Goal: Information Seeking & Learning: Learn about a topic

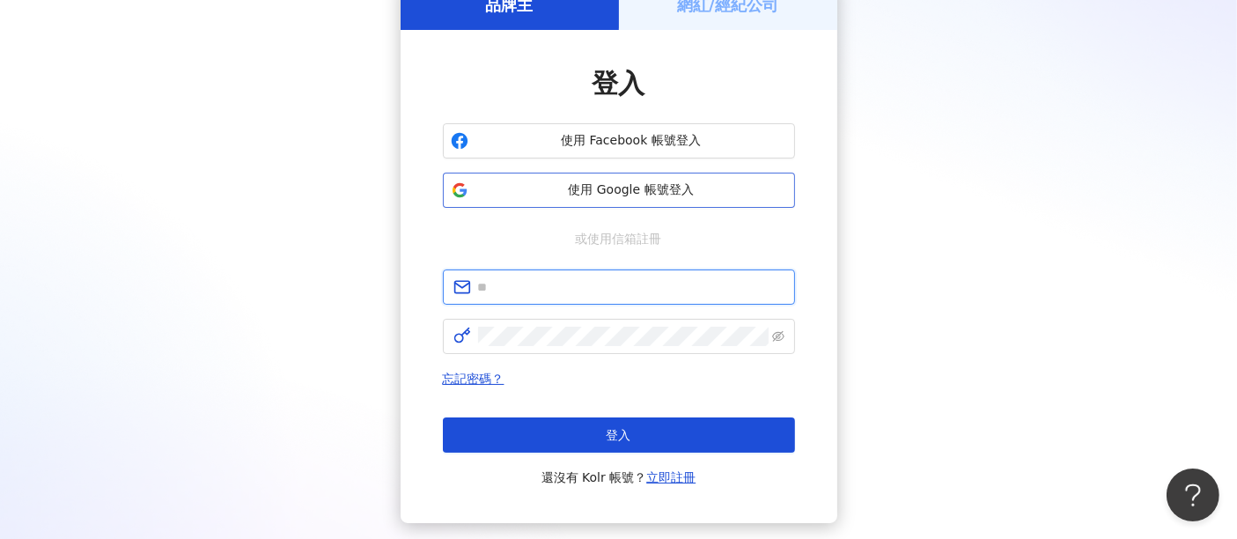
type input "**********"
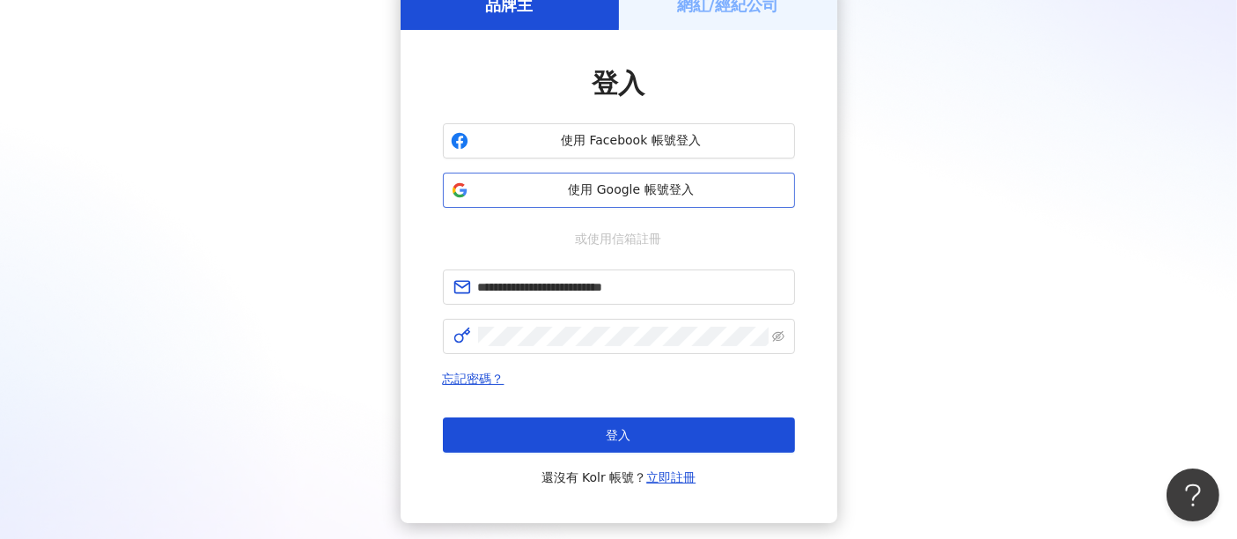
click at [638, 183] on span "使用 Google 帳號登入" at bounding box center [631, 190] width 312 height 18
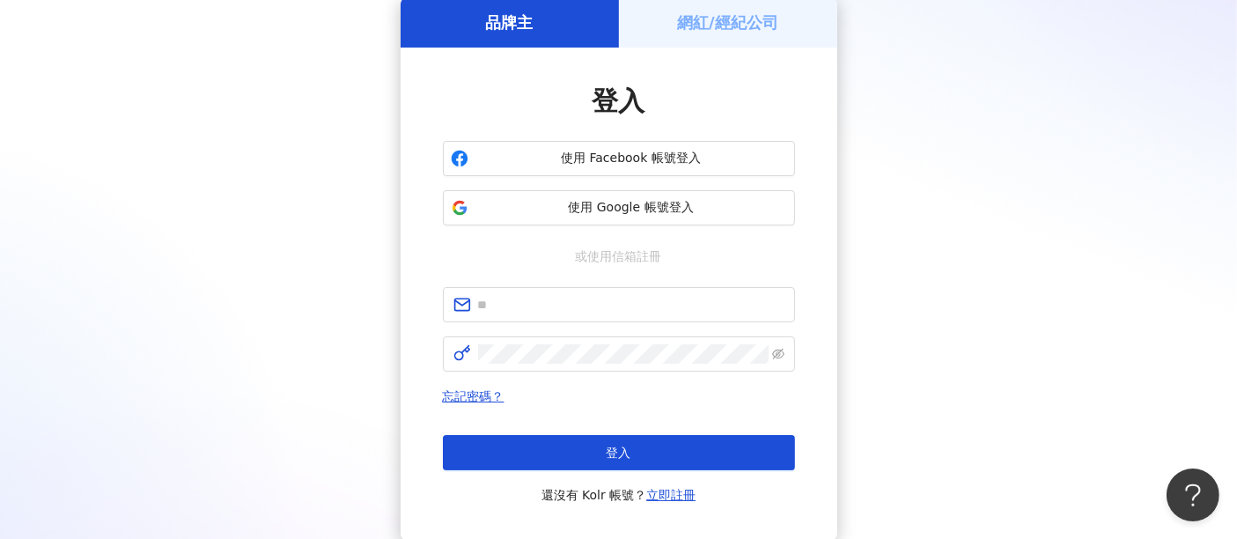
scroll to position [98, 0]
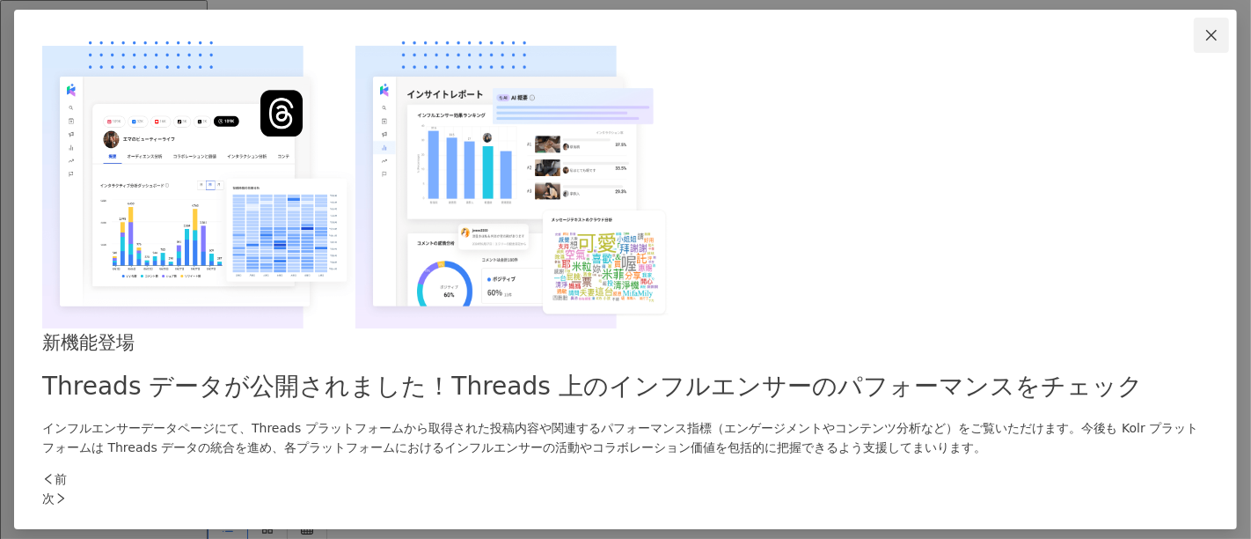
click at [1205, 42] on icon "close" at bounding box center [1212, 35] width 14 height 14
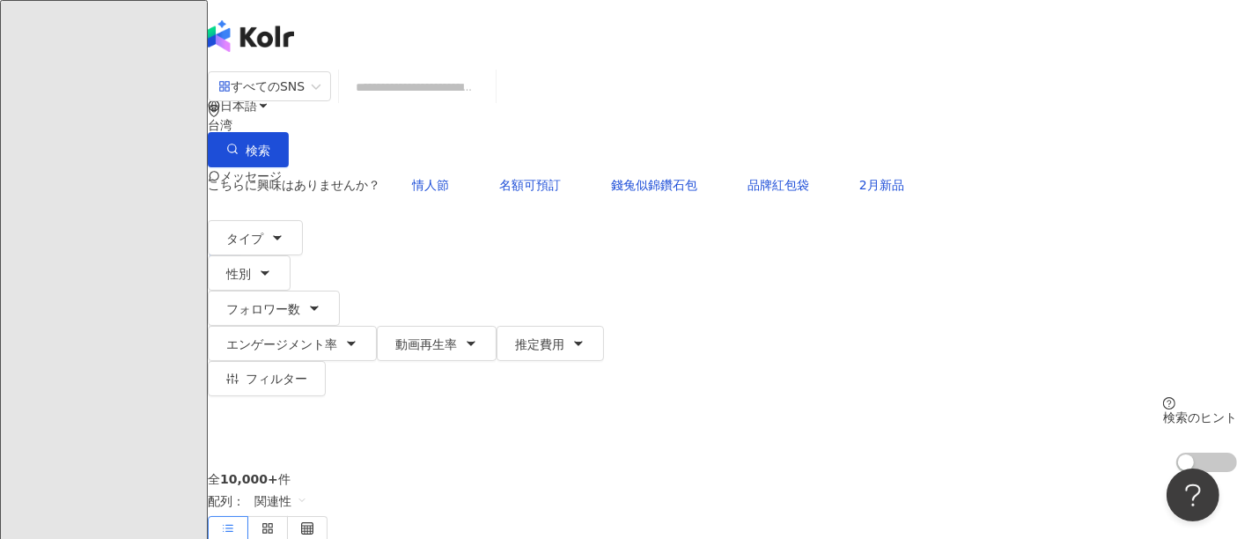
click at [269, 99] on icon at bounding box center [263, 105] width 12 height 12
click at [970, 65] on div "繁體中文" at bounding box center [942, 62] width 56 height 19
click at [257, 99] on span "日本語" at bounding box center [238, 106] width 37 height 14
click at [952, 69] on div "繁體中文" at bounding box center [942, 62] width 56 height 19
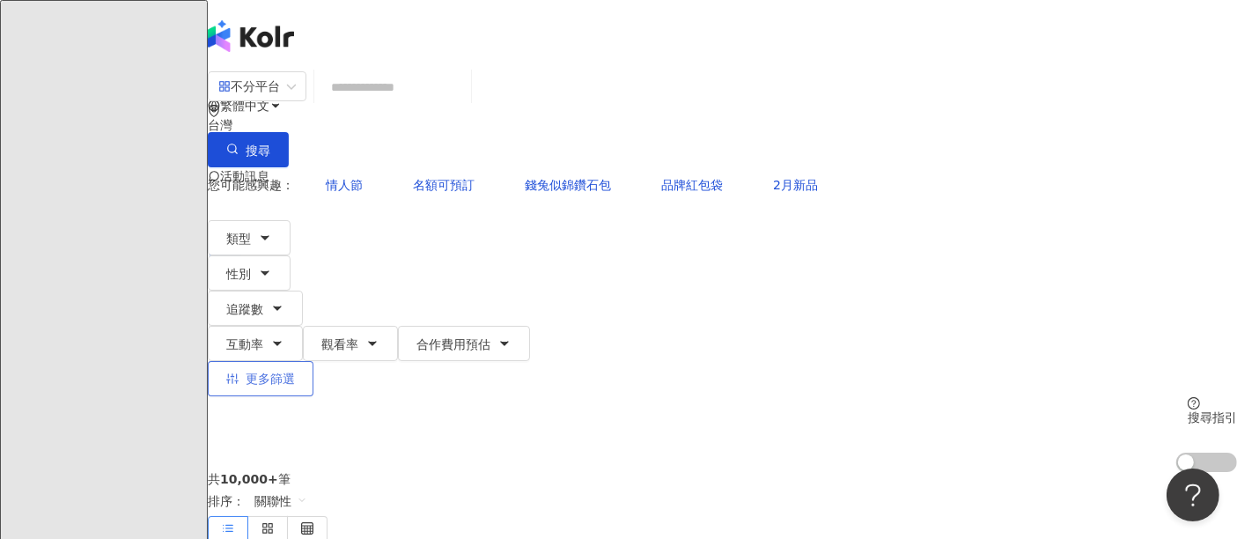
click at [295, 371] on span "更多篩選" at bounding box center [270, 378] width 49 height 14
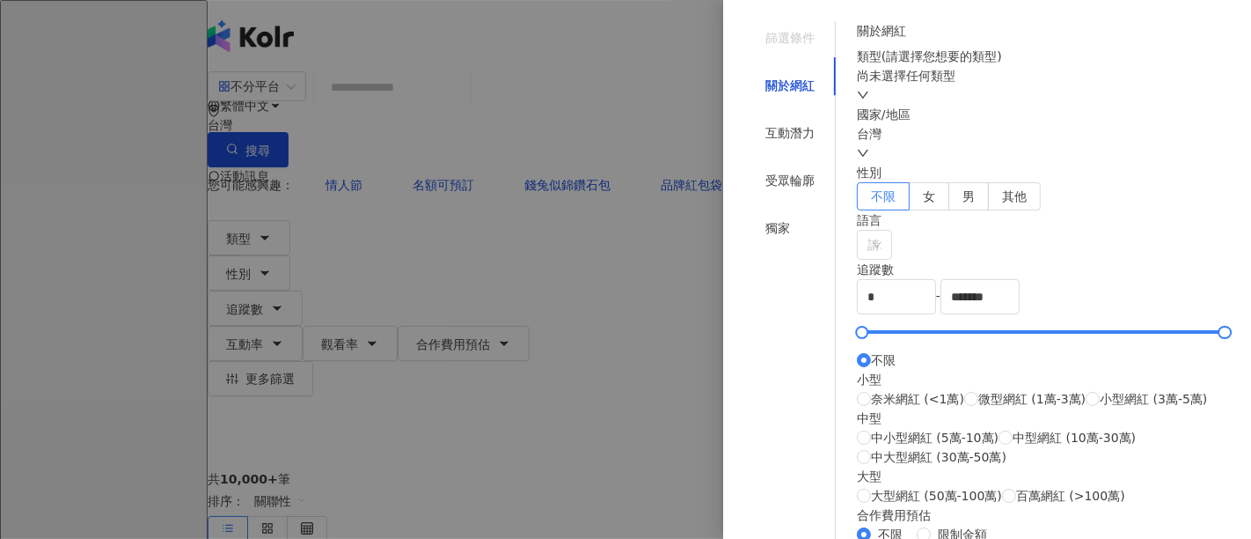
click at [952, 85] on div "尚未選擇任何類型" at bounding box center [1043, 75] width 373 height 19
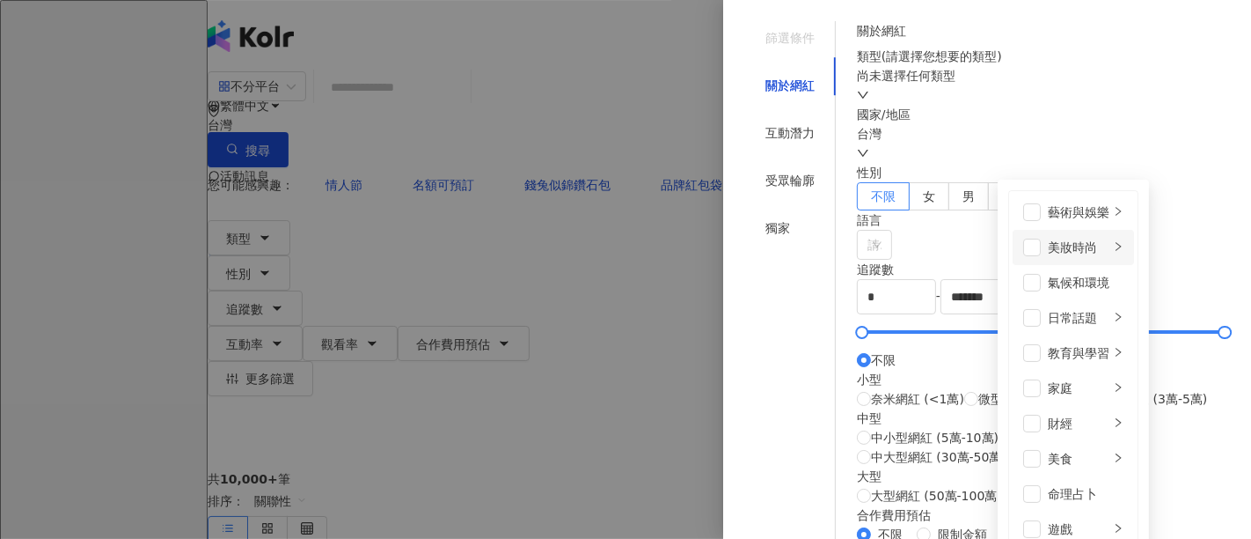
click at [1048, 241] on div "美妝時尚" at bounding box center [1079, 247] width 62 height 19
click at [1178, 210] on div "保養" at bounding box center [1200, 211] width 45 height 19
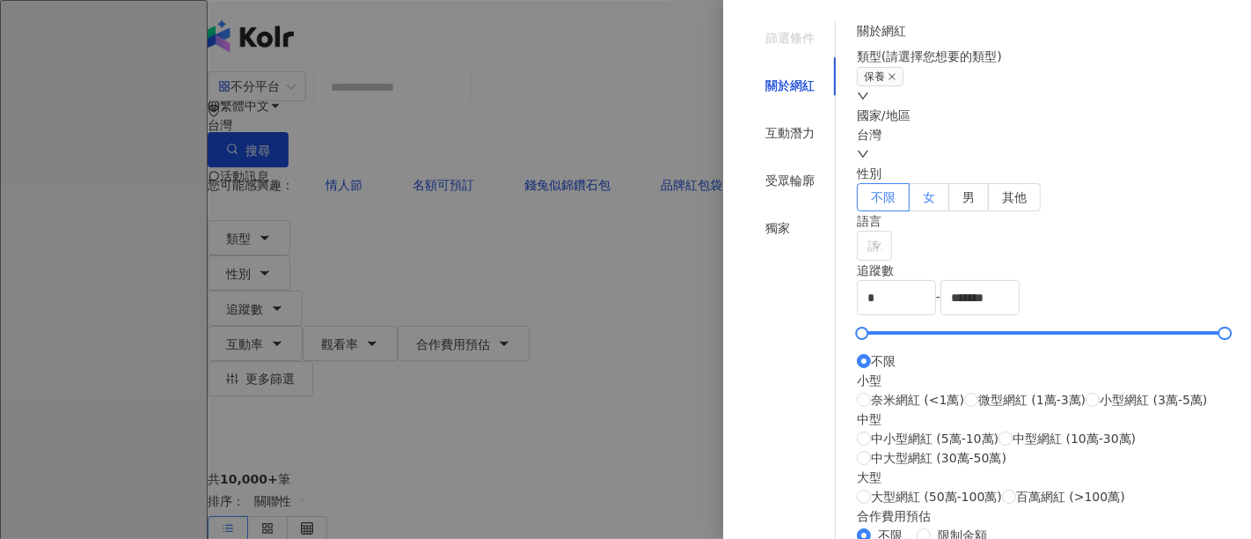
click at [950, 211] on label "女" at bounding box center [930, 197] width 40 height 28
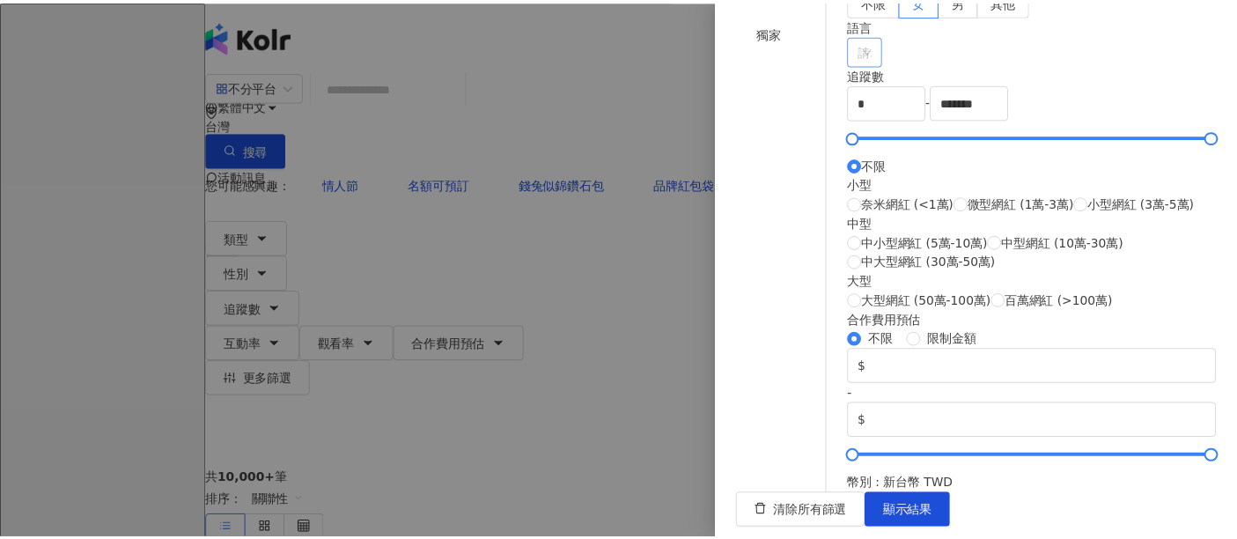
scroll to position [293, 0]
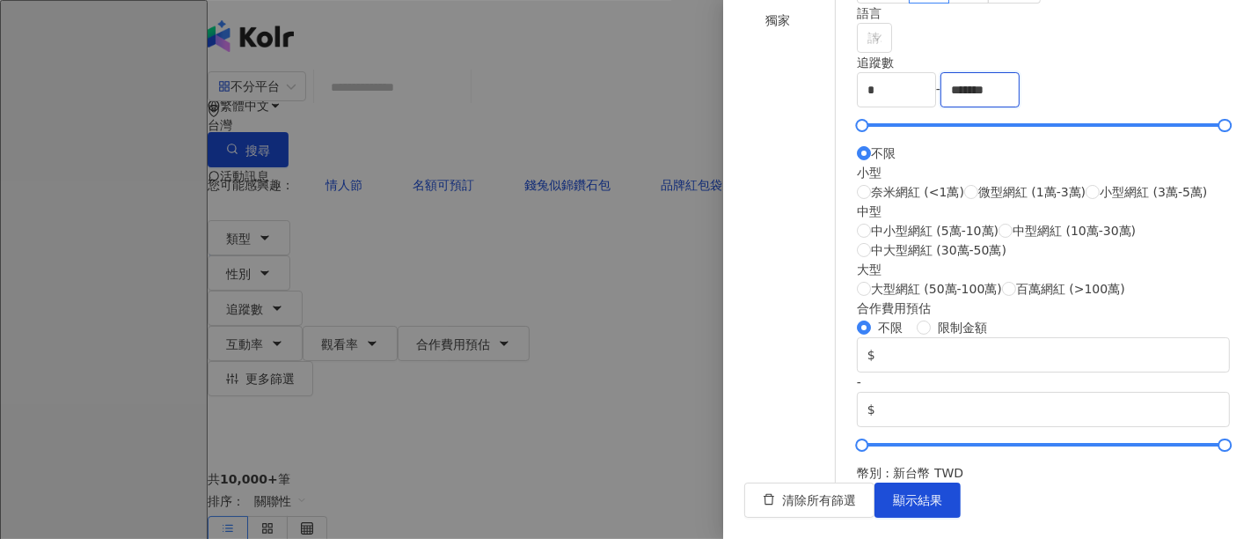
drag, startPoint x: 1094, startPoint y: 253, endPoint x: 764, endPoint y: 260, distance: 330.1
click at [796, 263] on div "篩選條件 關於網紅 互動潛力 受眾輪廓 獨家 關於網紅 類型 ( 請選擇您想要的類型 ) 保養 國家/地區 台灣 性別 不限 女 男 其他 語言 請選擇或搜尋…" at bounding box center [988, 147] width 486 height 669
type input "****"
click at [1053, 202] on div "小型 奈米網紅 (<1萬) 微型網紅 (1萬-3萬) 小型網紅 (3萬-5萬)" at bounding box center [1043, 182] width 373 height 39
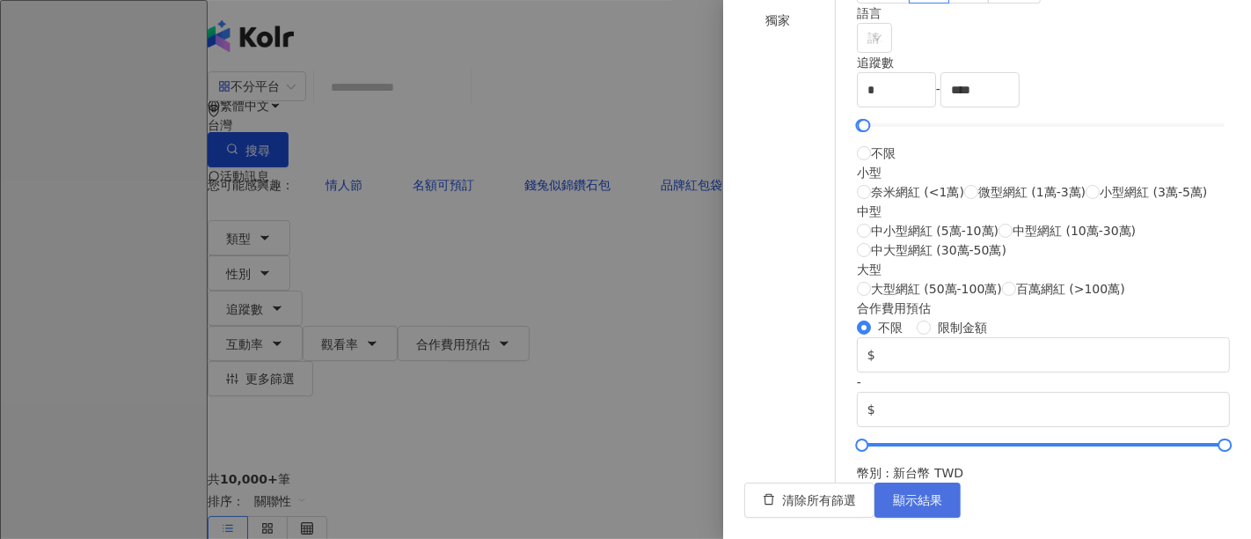
click at [943, 494] on span "顯示結果" at bounding box center [917, 500] width 49 height 14
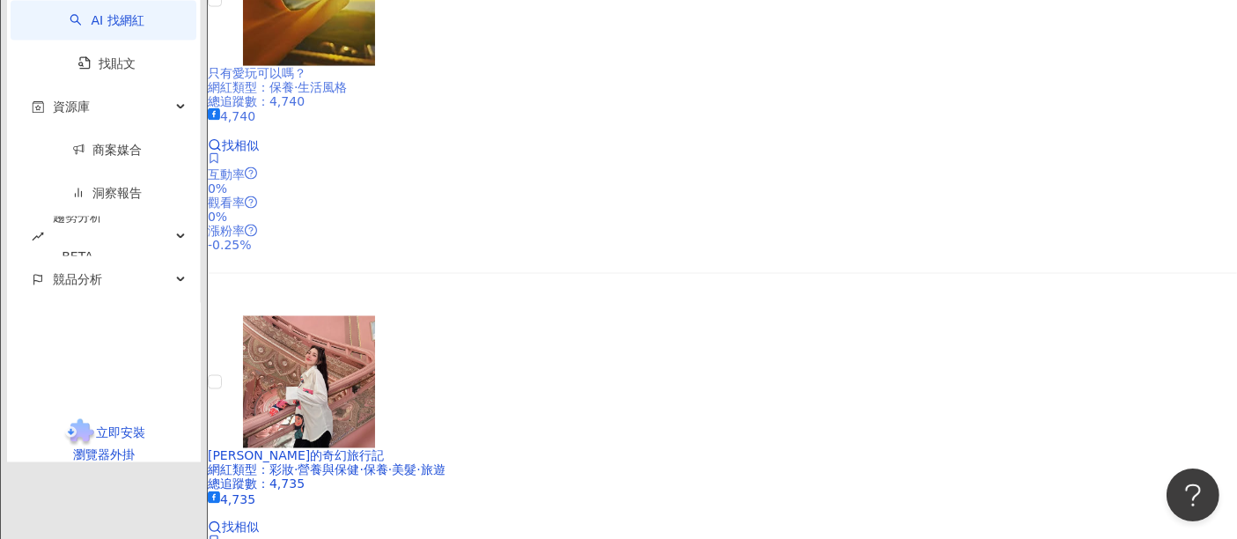
scroll to position [2836, 0]
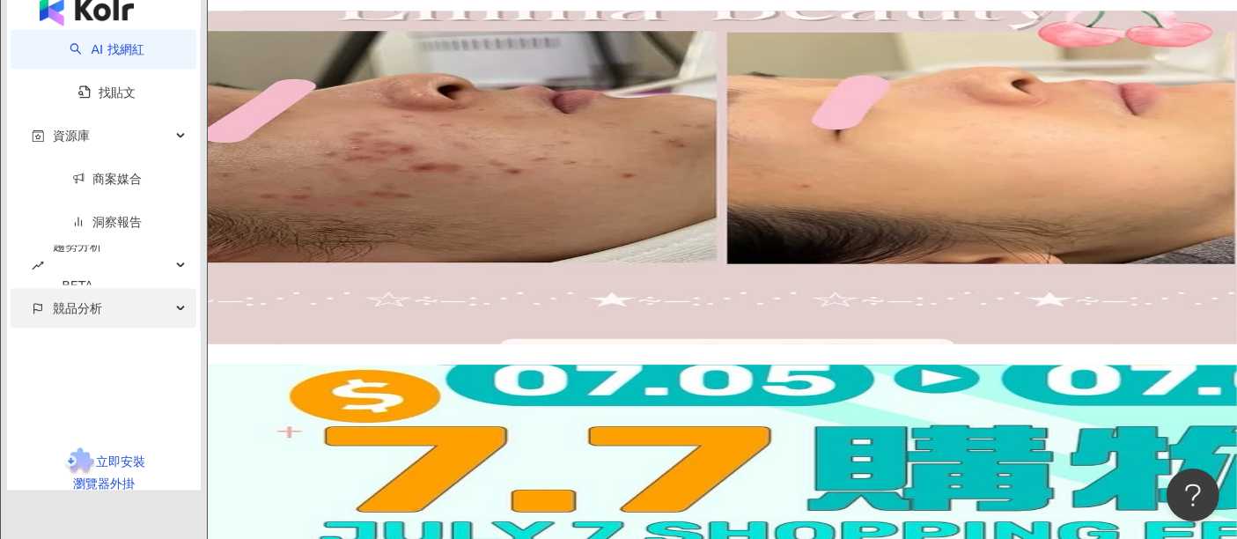
click at [121, 328] on div "競品分析" at bounding box center [104, 309] width 186 height 40
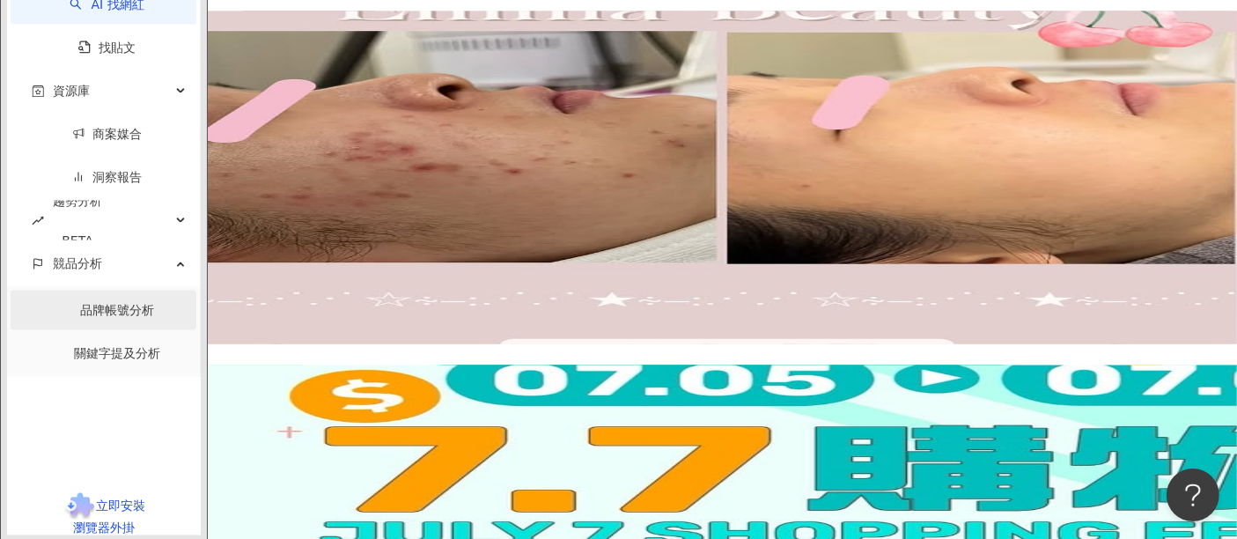
click at [109, 317] on link "品牌帳號分析" at bounding box center [118, 310] width 74 height 14
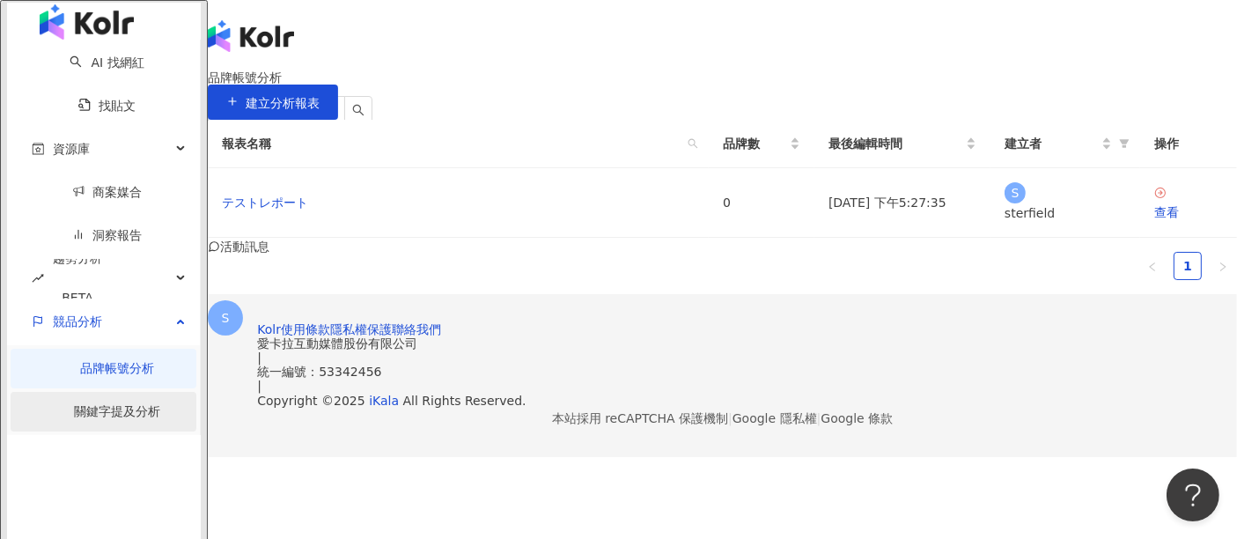
click at [103, 411] on link "關鍵字提及分析" at bounding box center [118, 411] width 86 height 14
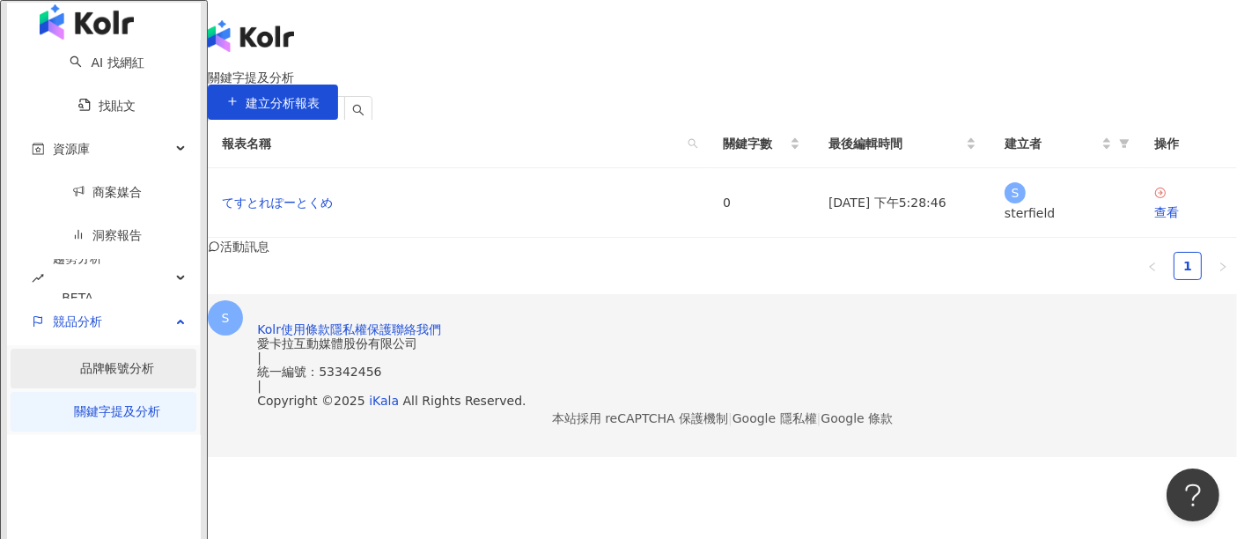
click at [100, 371] on link "品牌帳號分析" at bounding box center [118, 368] width 74 height 14
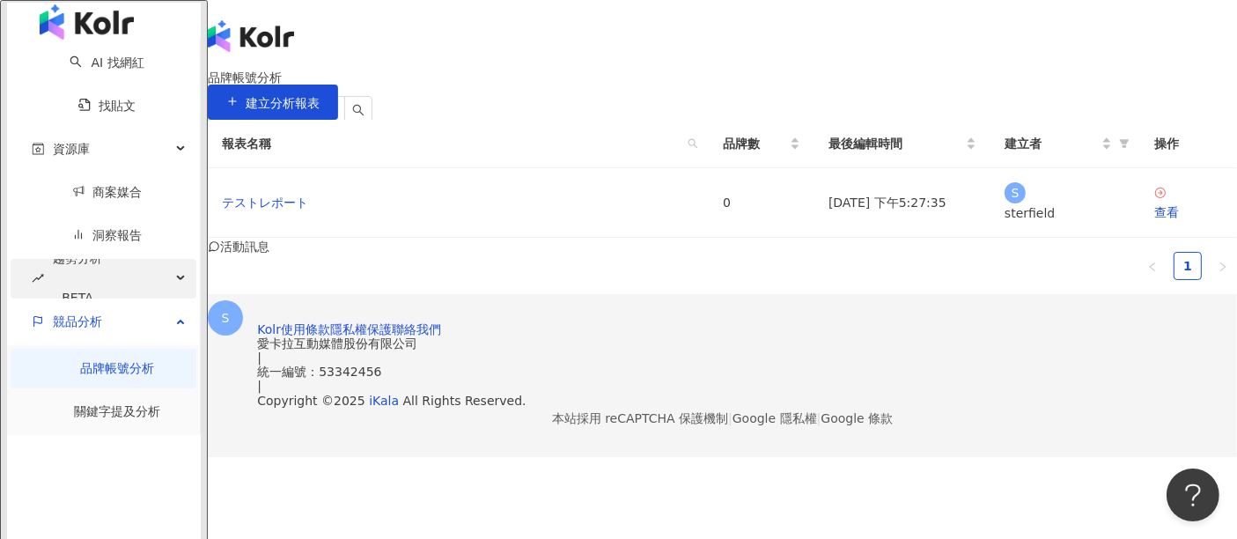
click at [153, 295] on div "趨勢分析 BETA" at bounding box center [104, 279] width 186 height 40
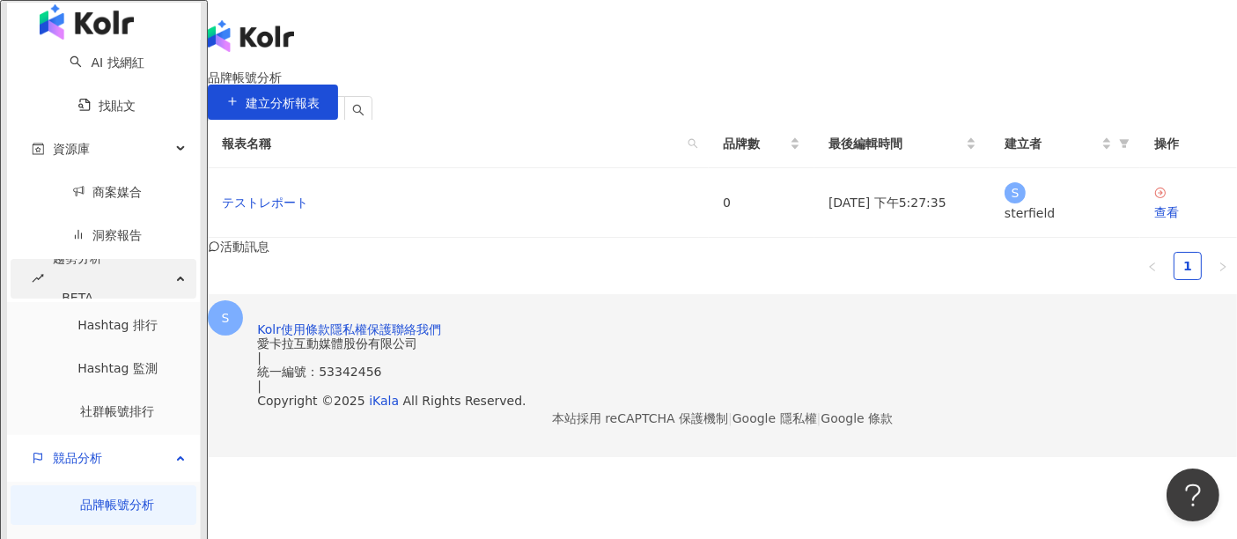
click at [153, 297] on div "趨勢分析 BETA" at bounding box center [104, 279] width 186 height 40
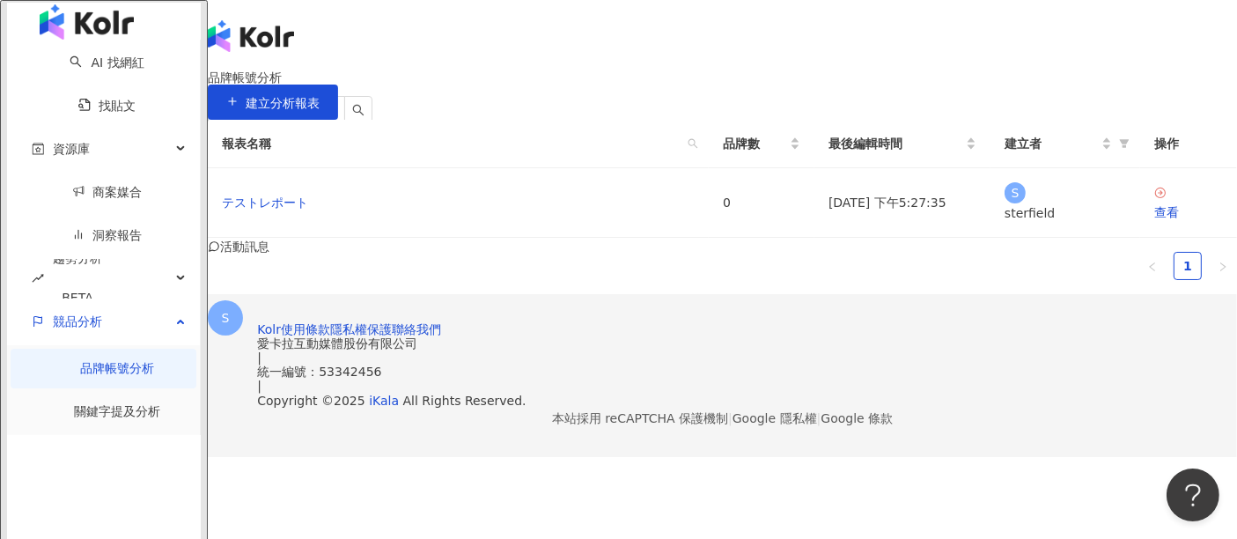
click at [1194, 282] on div "S" at bounding box center [722, 317] width 1029 height 70
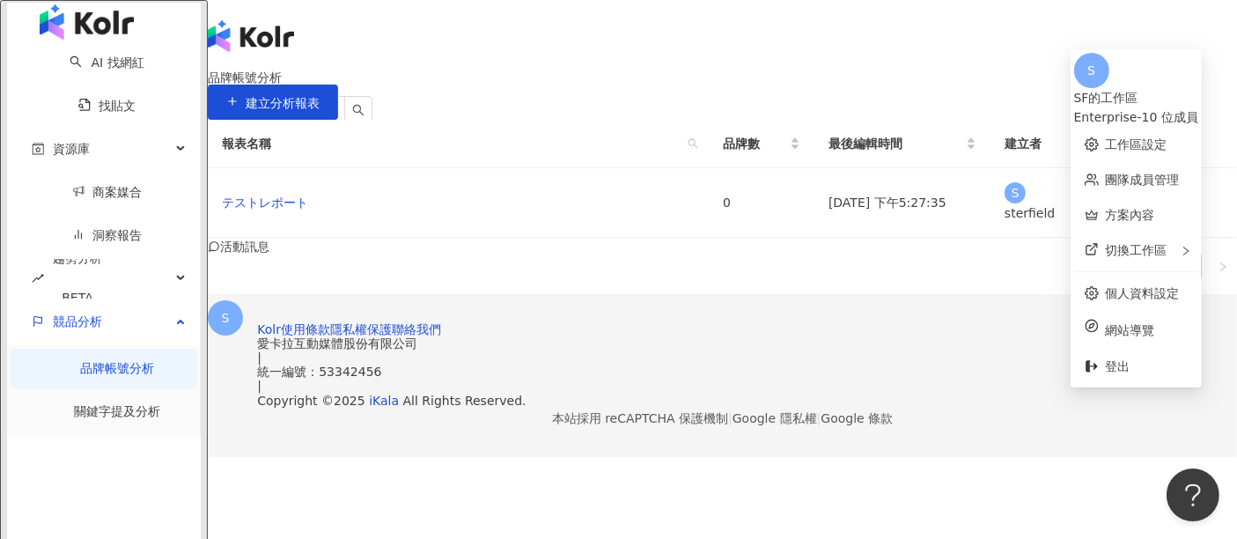
click at [982, 48] on div "繁體中文 活動訊息 S" at bounding box center [722, 176] width 1029 height 352
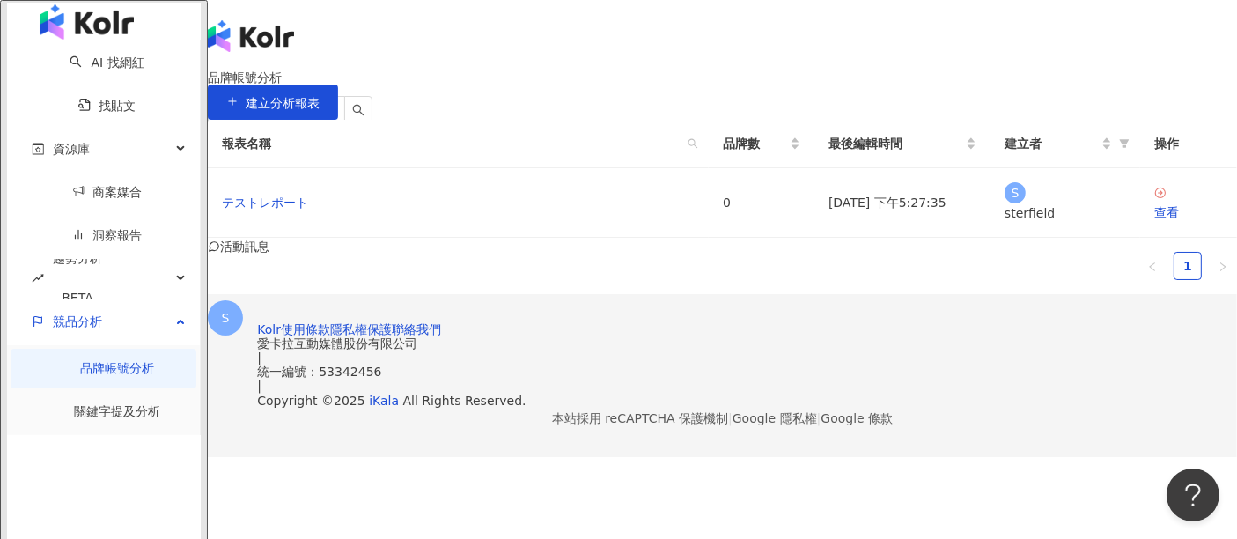
click at [282, 170] on icon at bounding box center [275, 176] width 12 height 12
click at [949, 143] on div "日本語" at bounding box center [948, 132] width 70 height 19
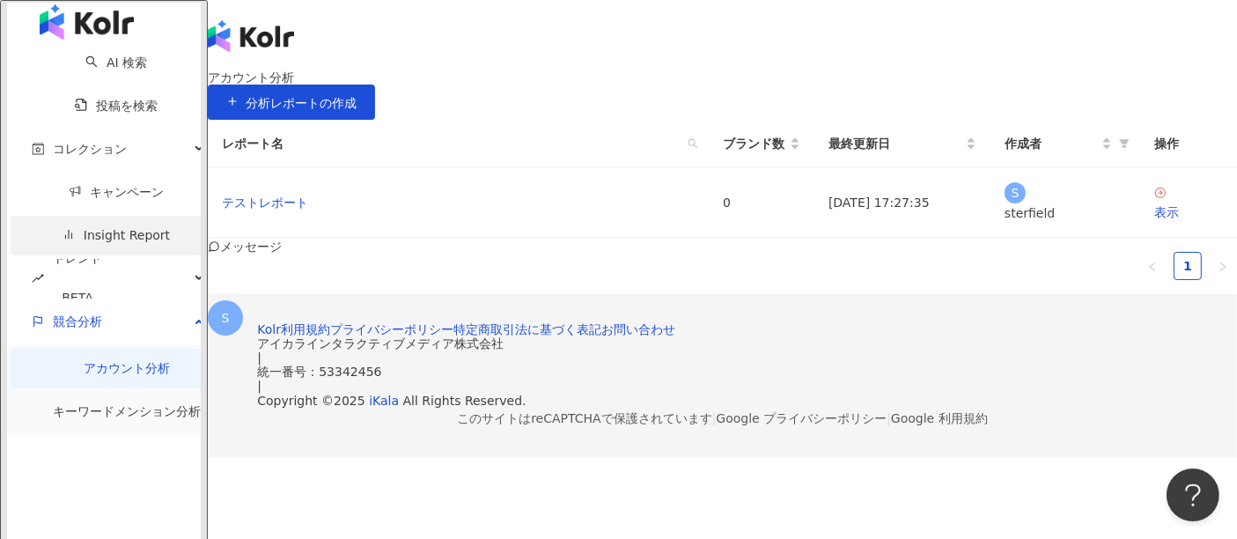
click at [135, 242] on link "Insight Report" at bounding box center [115, 235] width 107 height 14
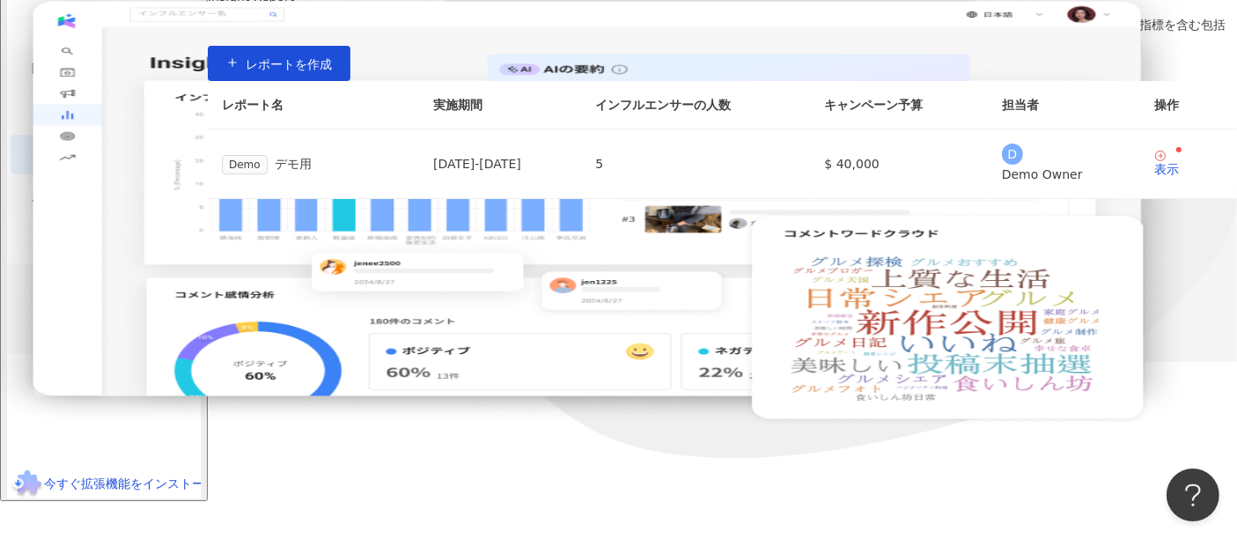
scroll to position [343, 0]
click at [110, 261] on div "競合分析" at bounding box center [113, 241] width 204 height 40
click at [110, 261] on div "競合分析" at bounding box center [104, 241] width 186 height 40
click at [110, 294] on link "アカウント分析" at bounding box center [127, 287] width 86 height 14
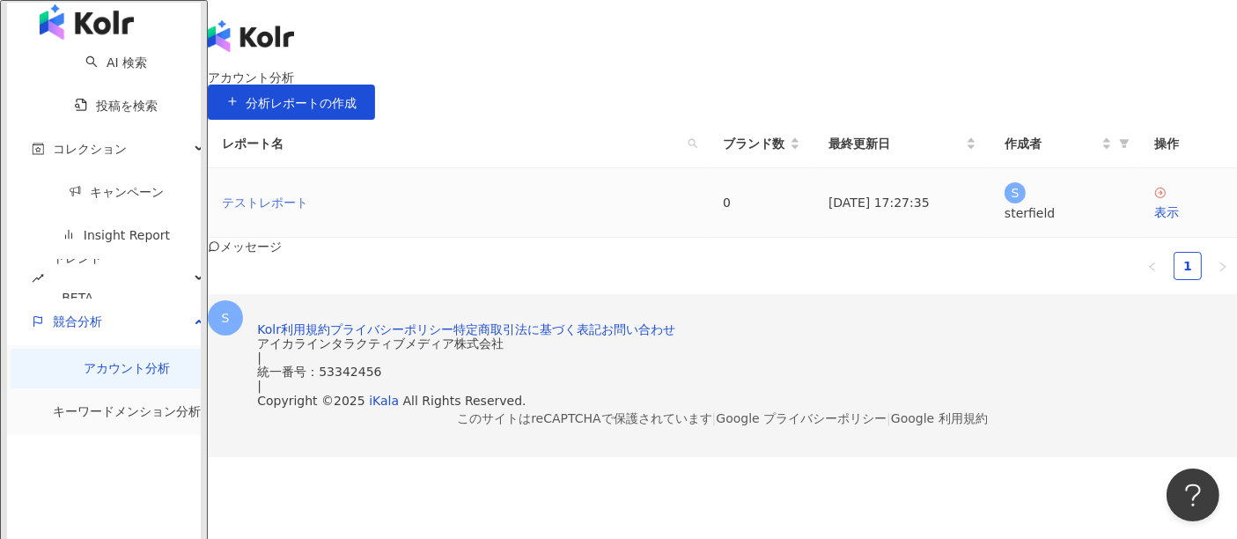
click at [307, 212] on link "テストレポート" at bounding box center [265, 202] width 86 height 19
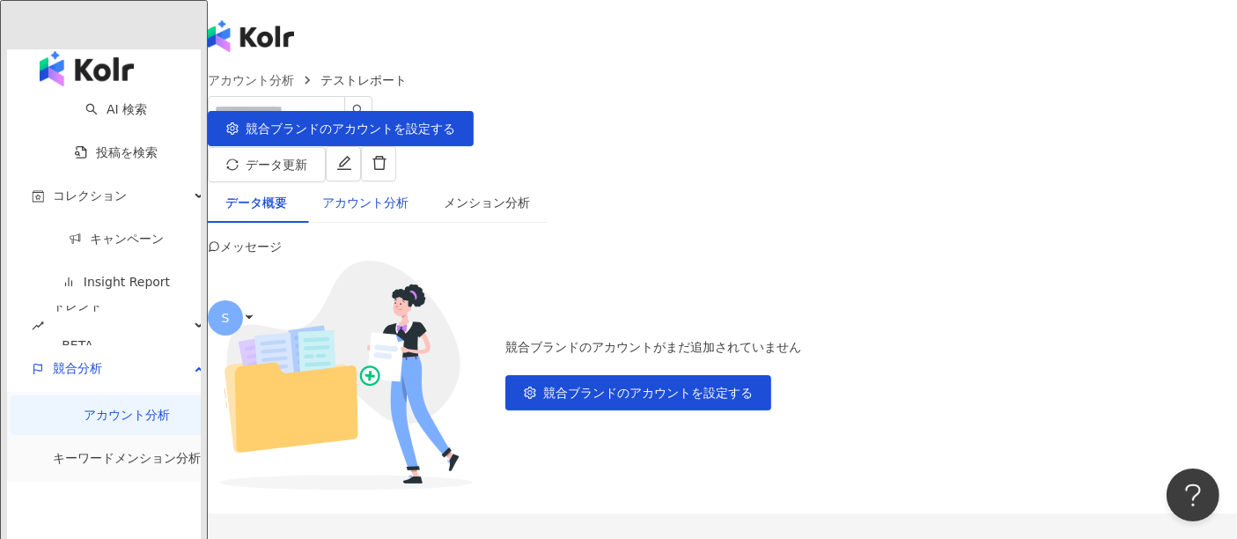
drag, startPoint x: 411, startPoint y: 180, endPoint x: 426, endPoint y: 182, distance: 15.2
click at [408, 193] on div "アカウント分析" at bounding box center [365, 202] width 86 height 19
click at [501, 193] on div "メンション分析" at bounding box center [487, 202] width 86 height 19
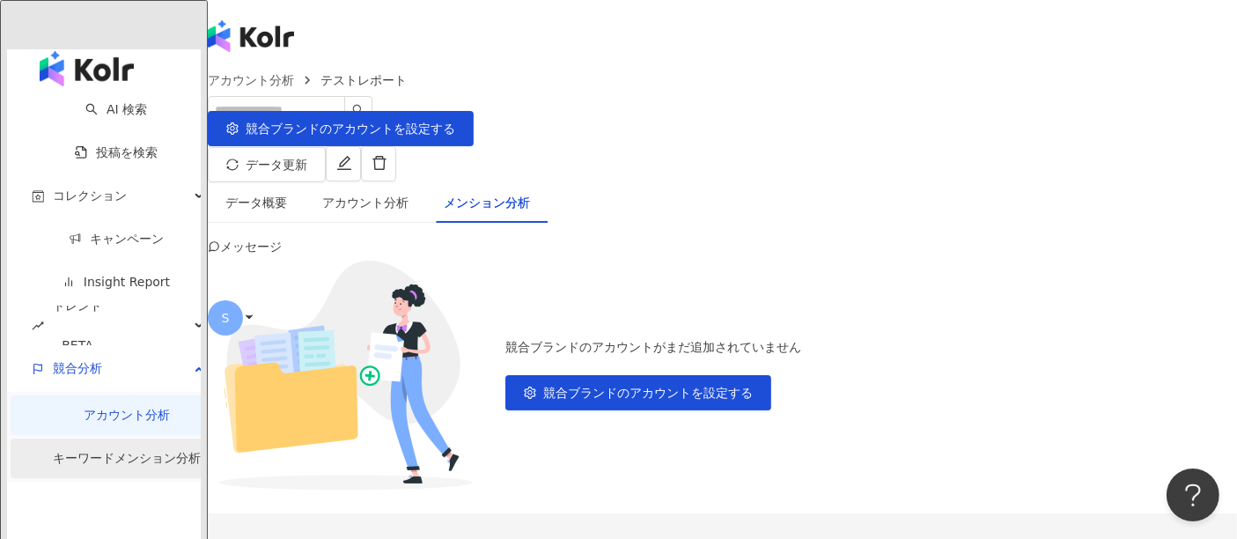
click at [118, 451] on link "キーワードメンション分析" at bounding box center [127, 458] width 148 height 14
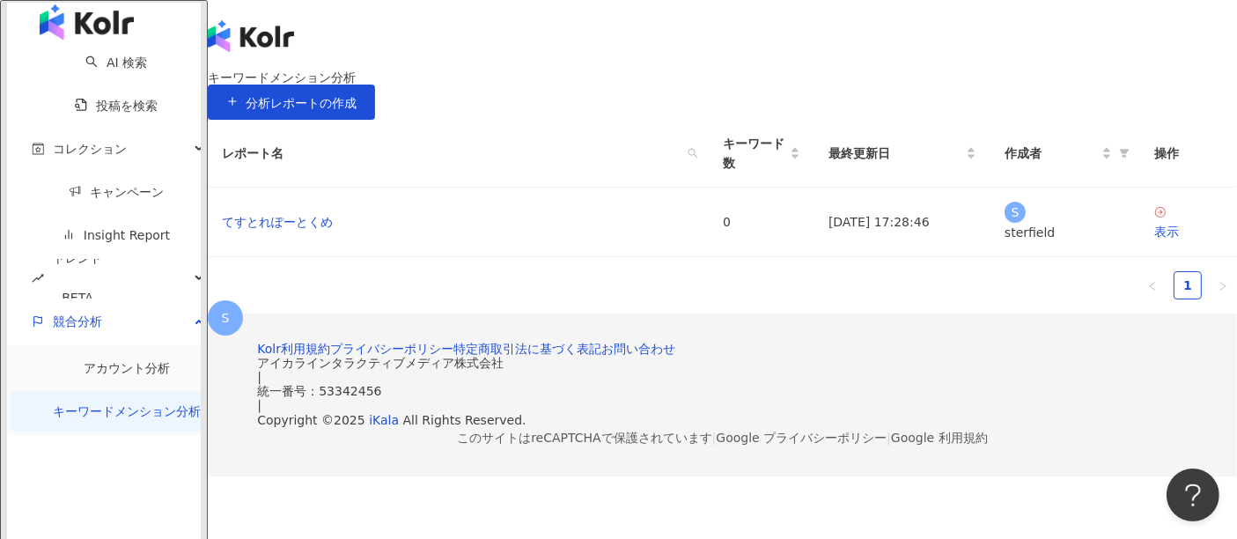
click at [255, 311] on icon at bounding box center [249, 317] width 12 height 12
click at [257, 169] on span "日本語" at bounding box center [238, 176] width 37 height 14
click at [943, 70] on div "繁體中文" at bounding box center [942, 62] width 56 height 19
